Goal: Information Seeking & Learning: Learn about a topic

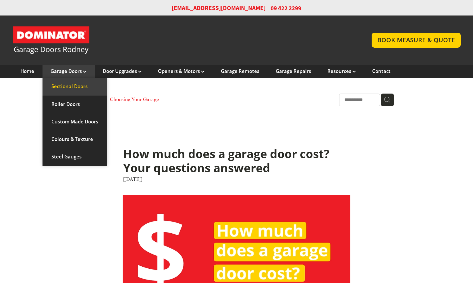
click at [70, 87] on link "Sectional Doors" at bounding box center [74, 87] width 65 height 18
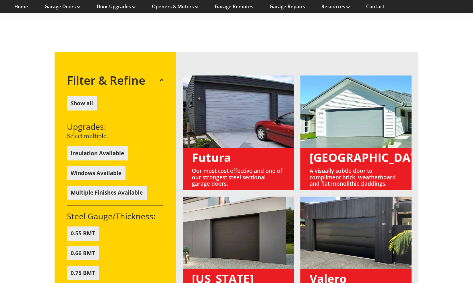
scroll to position [399, 0]
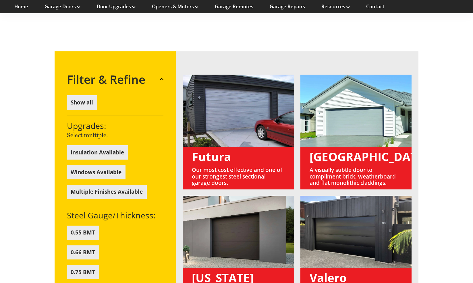
click at [117, 145] on button "Insulation Available" at bounding box center [97, 152] width 61 height 14
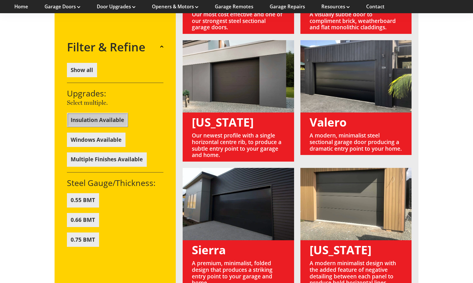
scroll to position [555, 0]
click at [346, 229] on link at bounding box center [355, 228] width 111 height 121
click at [342, 244] on link at bounding box center [355, 228] width 111 height 121
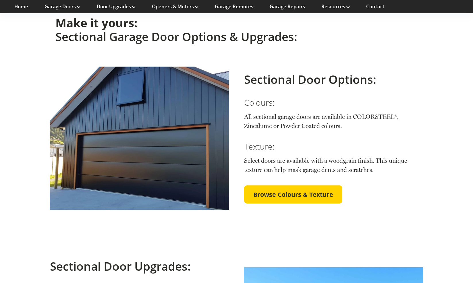
scroll to position [903, 0]
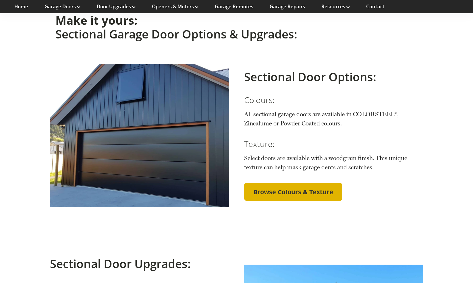
click at [311, 188] on span "Browse Colours & Texture" at bounding box center [293, 191] width 80 height 7
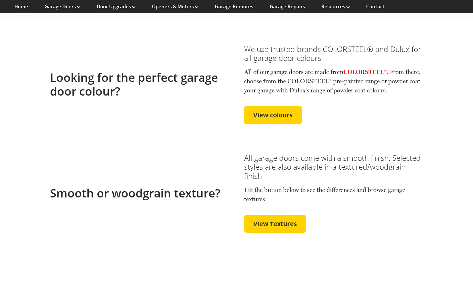
scroll to position [169, 0]
click at [287, 113] on span "View colours" at bounding box center [272, 114] width 39 height 7
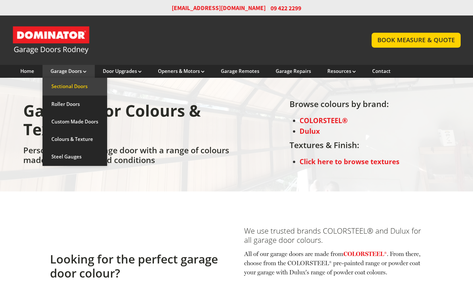
click at [76, 86] on link "Sectional Doors" at bounding box center [74, 87] width 65 height 18
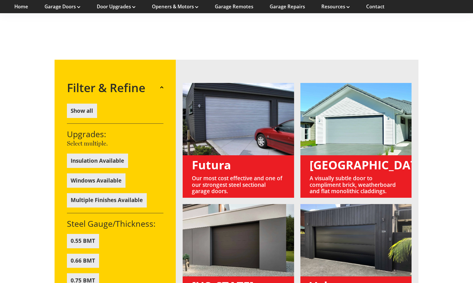
scroll to position [391, 0]
click at [110, 173] on button "Windows Available" at bounding box center [96, 180] width 59 height 14
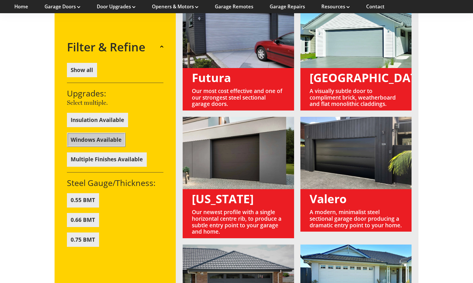
scroll to position [482, 0]
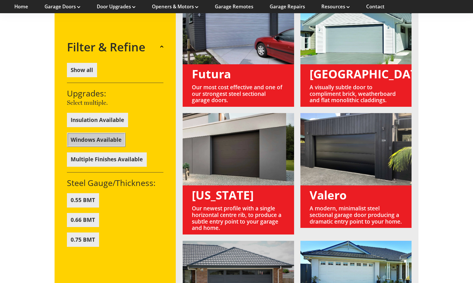
click at [84, 73] on button "Show all" at bounding box center [82, 70] width 30 height 14
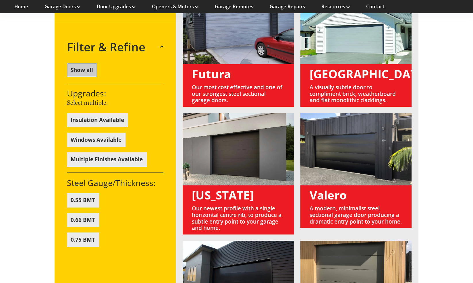
click at [102, 140] on button "Windows Available" at bounding box center [96, 140] width 59 height 14
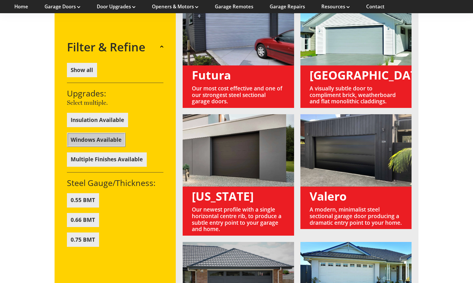
scroll to position [481, 0]
click at [343, 144] on link at bounding box center [355, 174] width 111 height 121
click at [348, 190] on link at bounding box center [355, 174] width 111 height 121
click at [346, 136] on link at bounding box center [355, 174] width 111 height 121
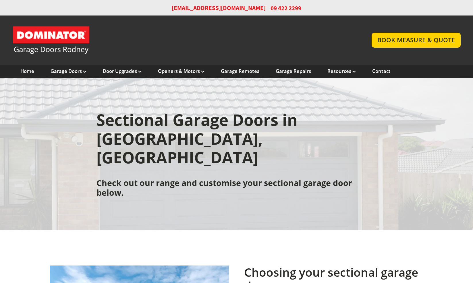
scroll to position [0, 0]
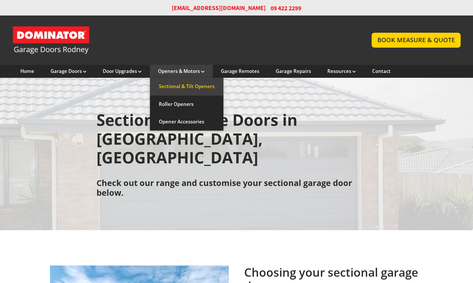
click at [192, 86] on link "Sectional & Tilt Openers" at bounding box center [186, 87] width 73 height 18
